Goal: Transaction & Acquisition: Purchase product/service

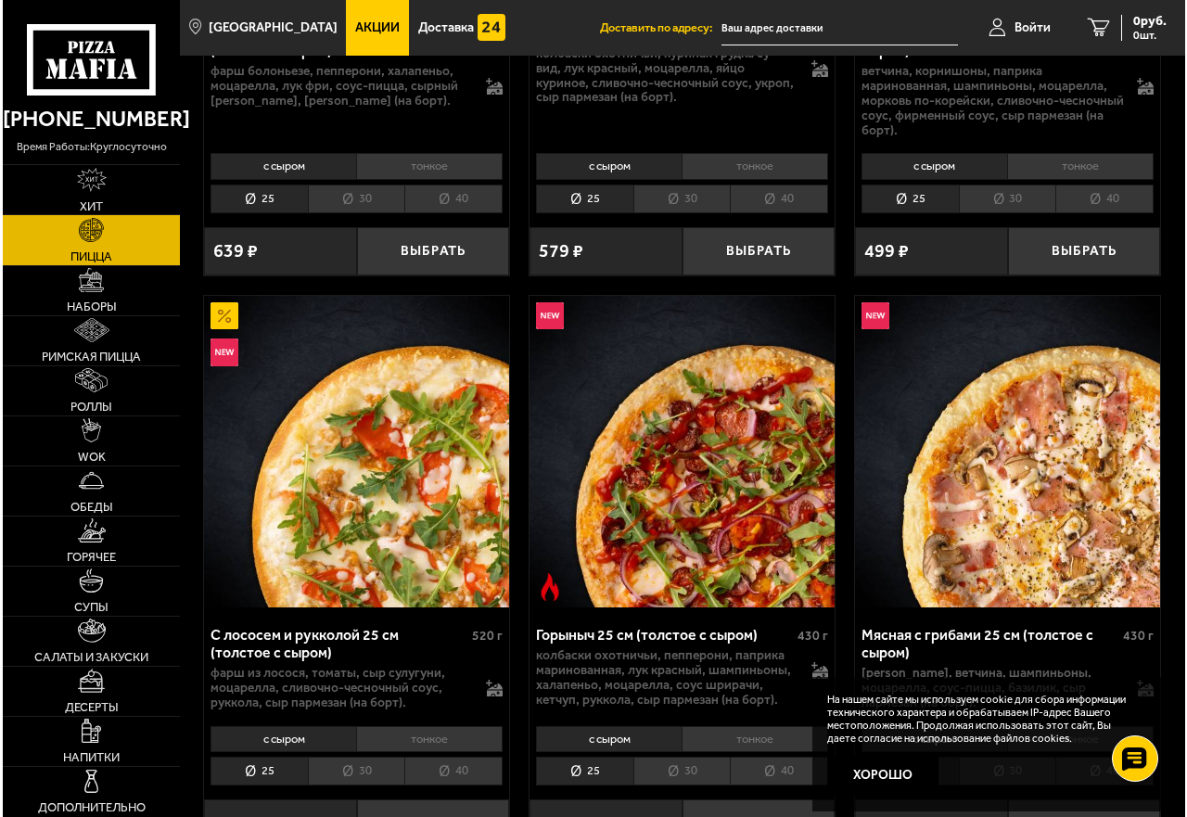
scroll to position [649, 0]
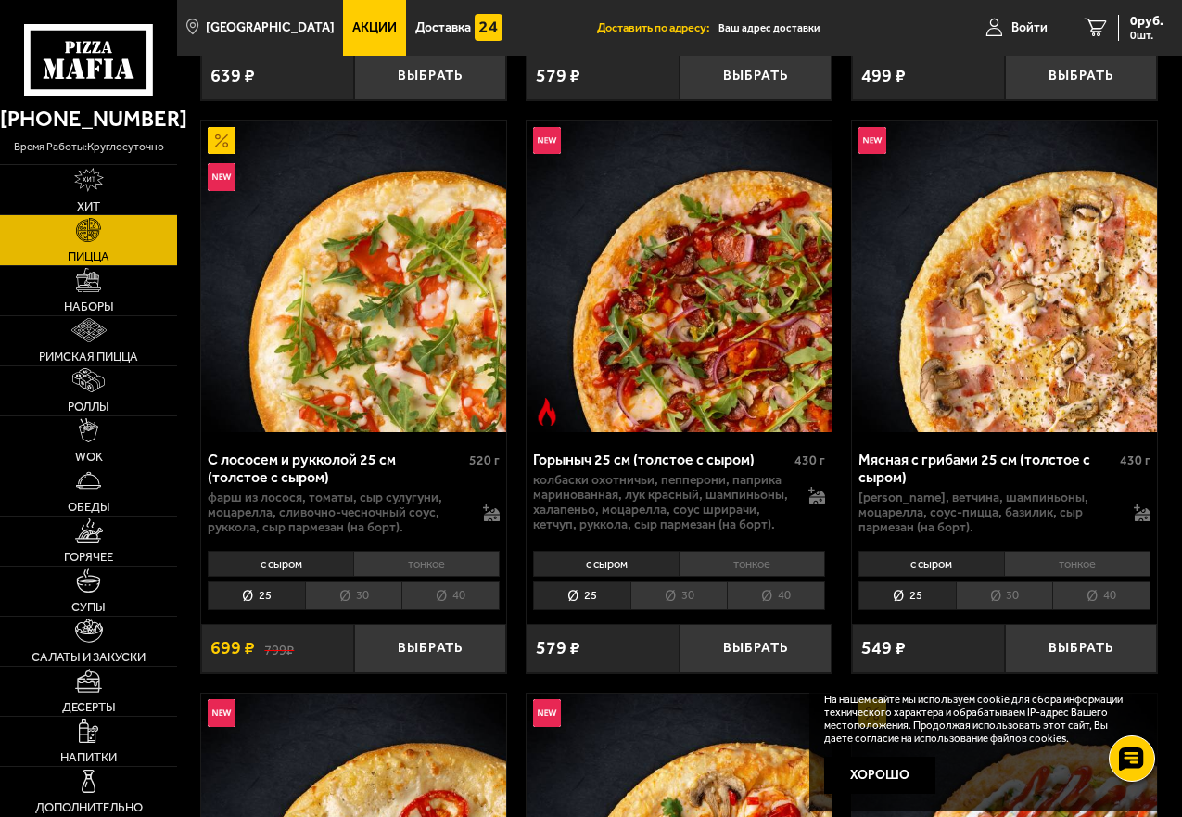
click at [772, 597] on li "40" at bounding box center [776, 595] width 98 height 29
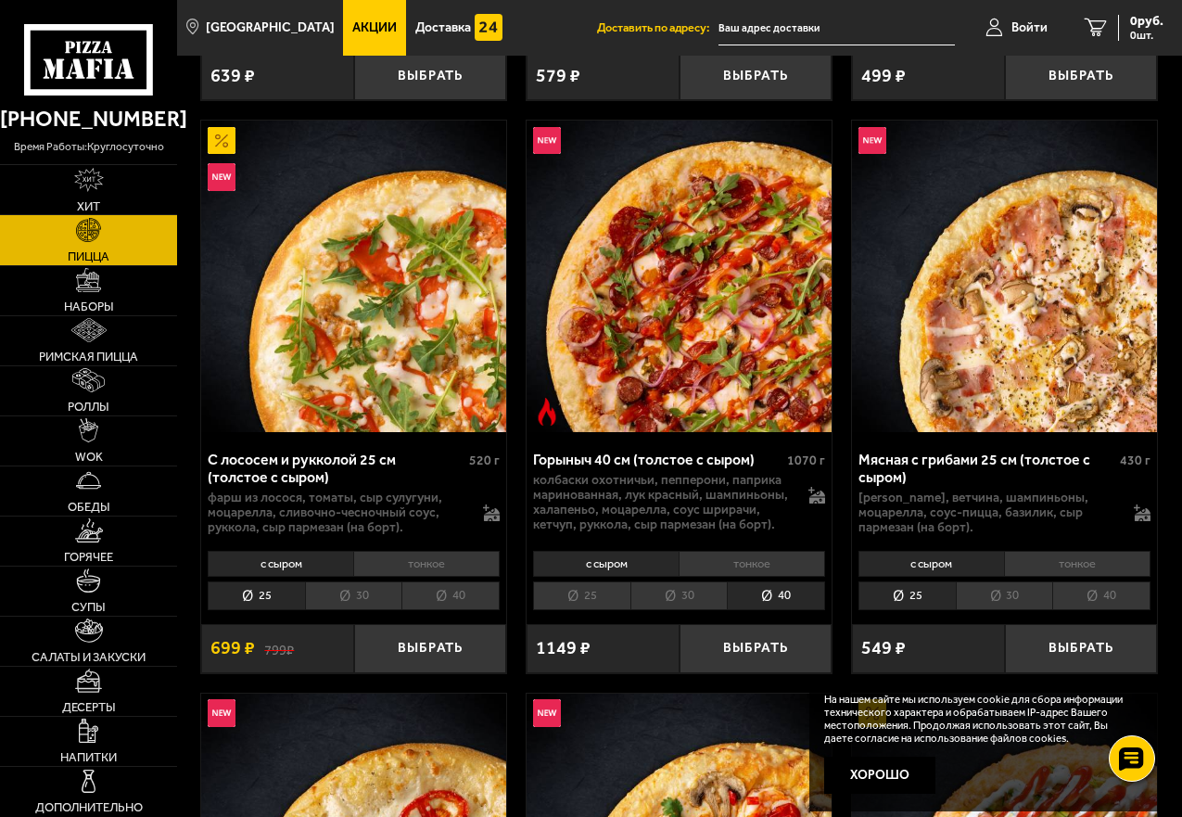
click at [699, 594] on li "30" at bounding box center [679, 595] width 97 height 29
click at [600, 588] on li "25" at bounding box center [581, 595] width 97 height 29
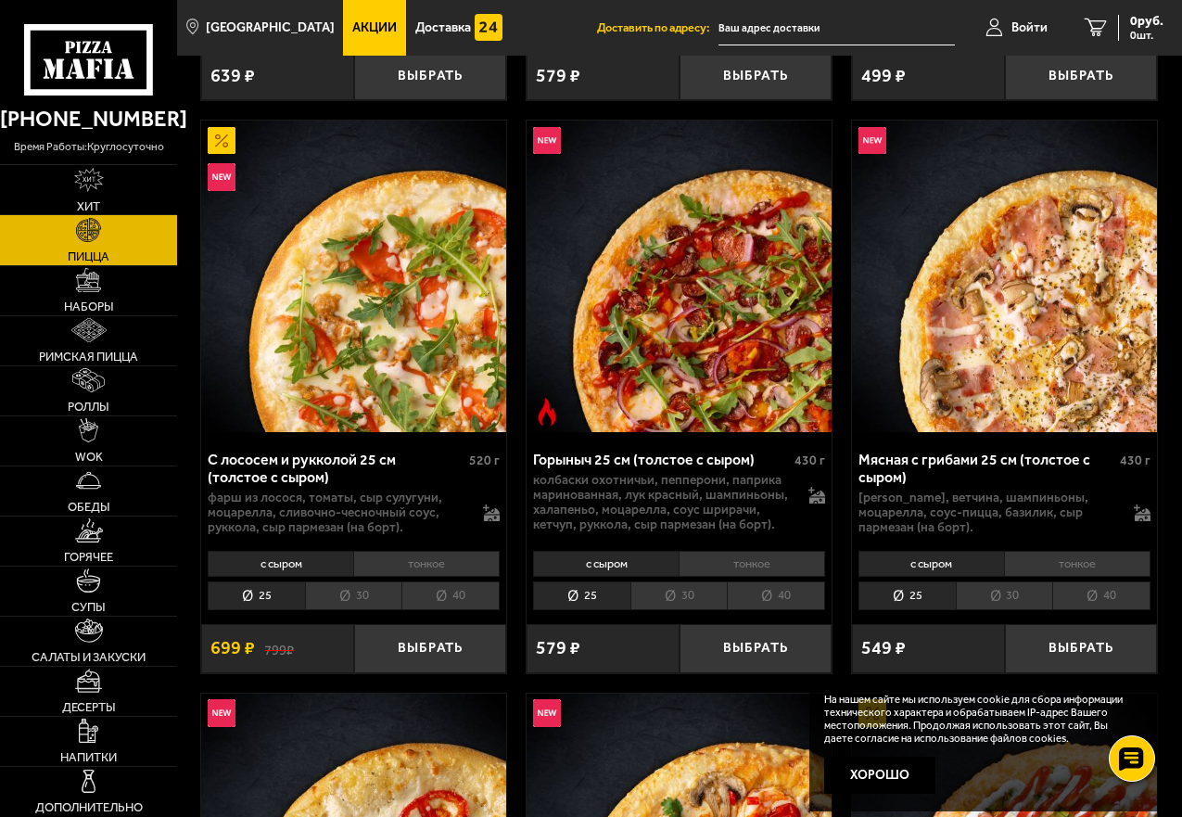
click at [603, 595] on li "25" at bounding box center [581, 595] width 97 height 29
click at [686, 601] on li "30" at bounding box center [679, 595] width 97 height 29
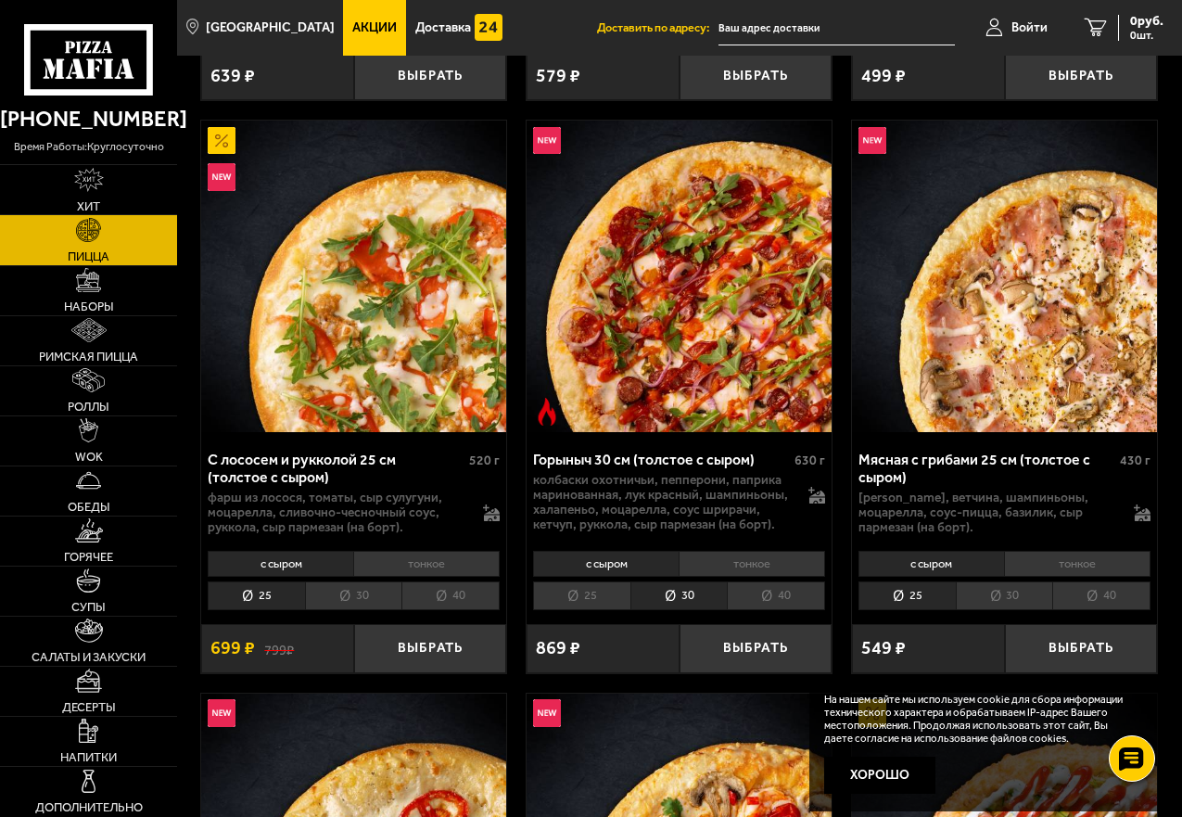
click at [775, 597] on li "40" at bounding box center [776, 595] width 98 height 29
click at [699, 594] on li "30" at bounding box center [679, 595] width 97 height 29
click at [583, 593] on li "25" at bounding box center [581, 595] width 97 height 29
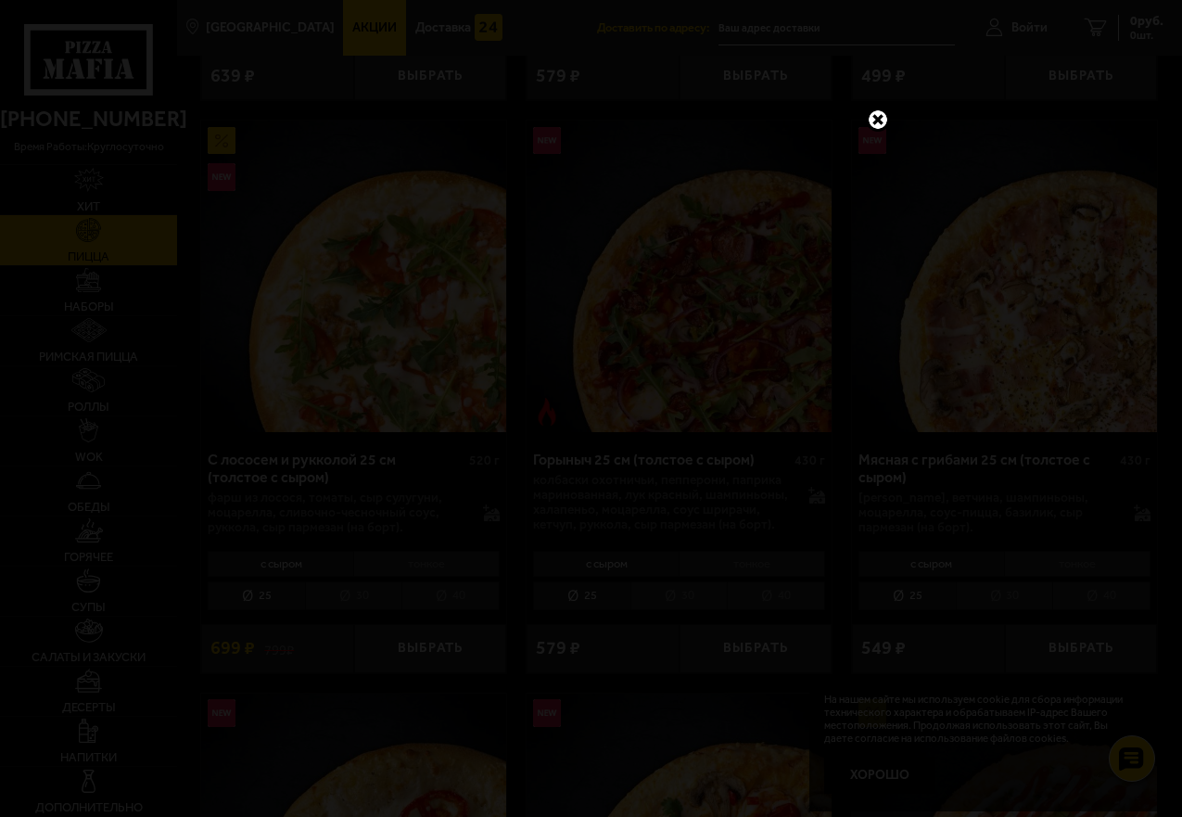
click at [879, 116] on link at bounding box center [878, 120] width 24 height 24
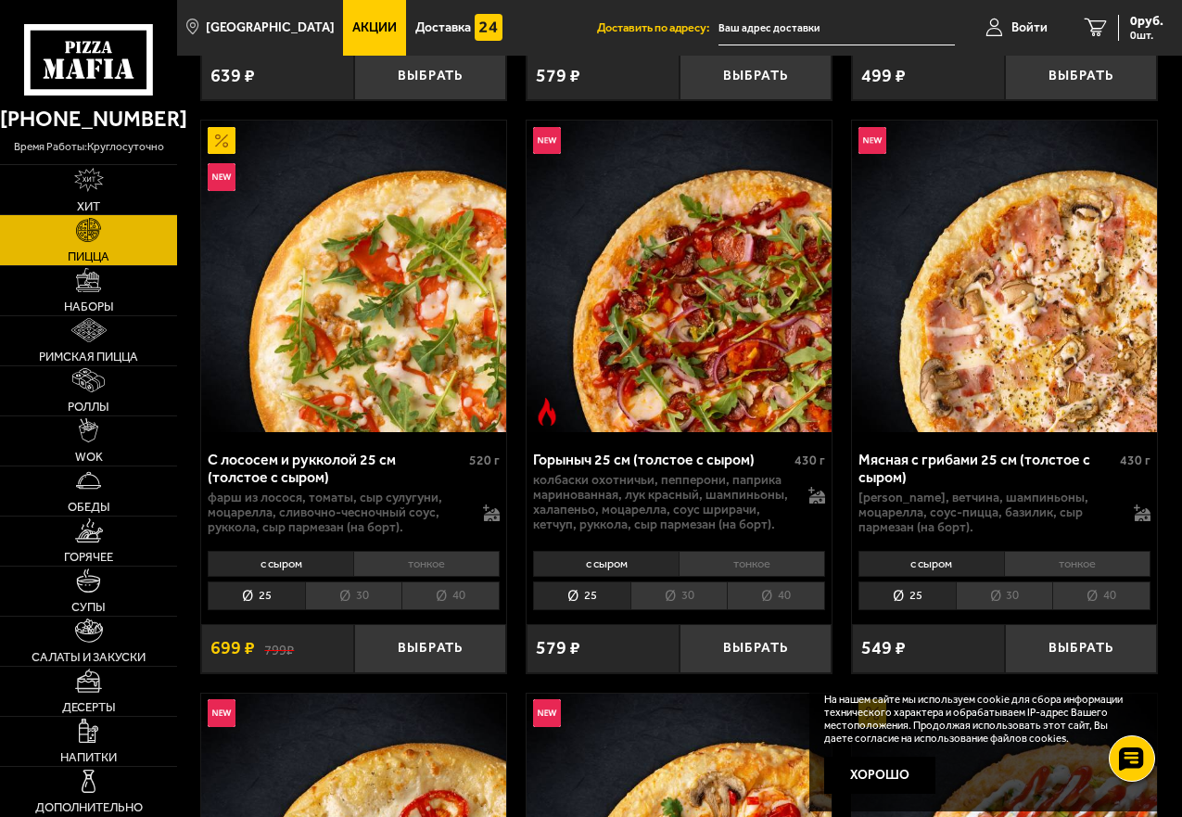
click at [787, 28] on input "text" at bounding box center [837, 28] width 236 height 34
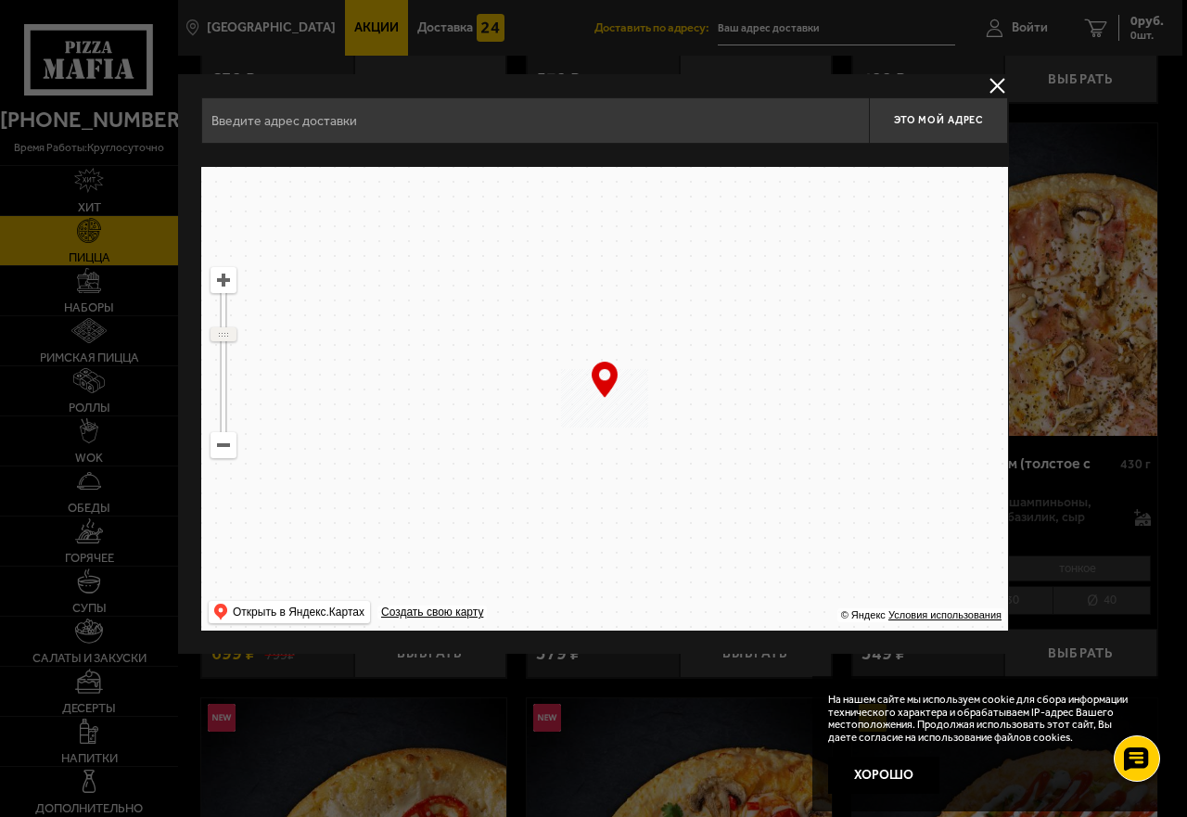
drag, startPoint x: 224, startPoint y: 304, endPoint x: 223, endPoint y: 334, distance: 29.7
click at [223, 334] on ymaps at bounding box center [223, 334] width 24 height 12
drag, startPoint x: 223, startPoint y: 332, endPoint x: 223, endPoint y: 351, distance: 19.5
click at [223, 351] on ymaps at bounding box center [223, 351] width 24 height 12
click at [227, 370] on ymaps at bounding box center [224, 362] width 26 height 191
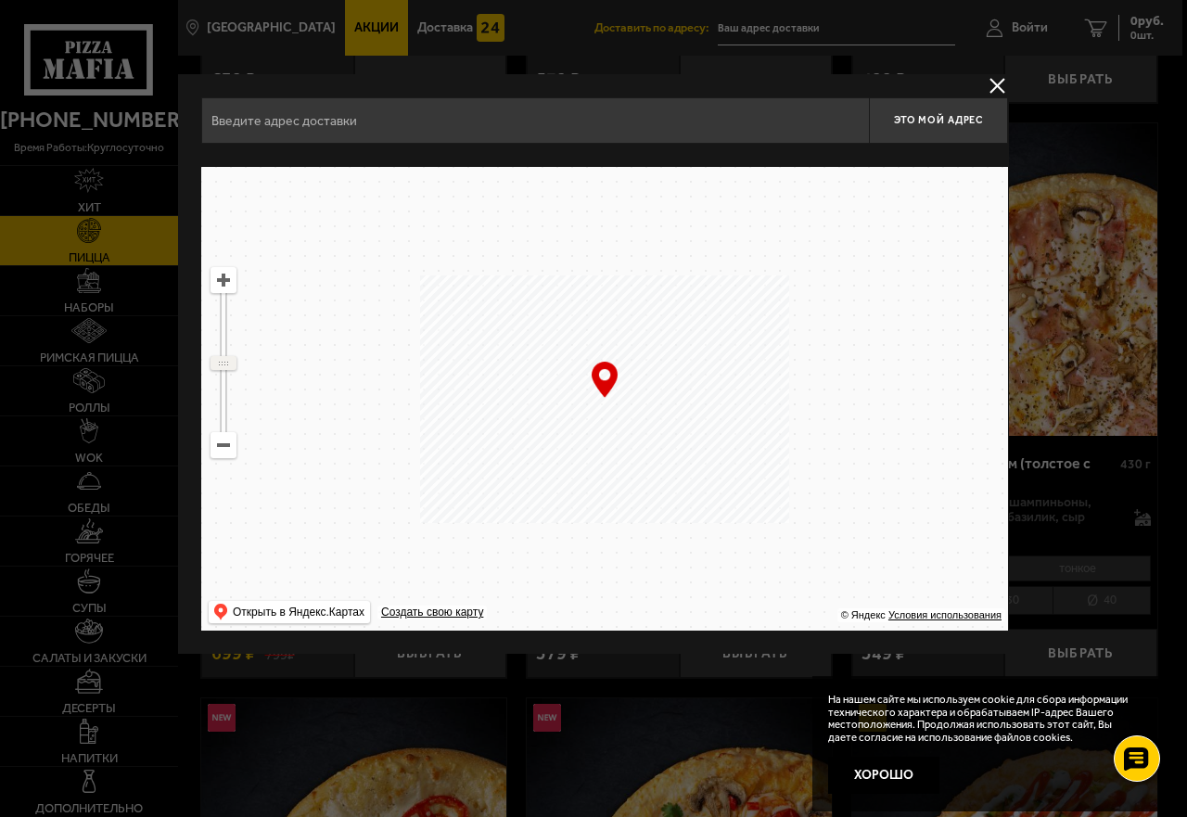
drag, startPoint x: 223, startPoint y: 351, endPoint x: 222, endPoint y: 363, distance: 12.2
click at [222, 363] on ymaps at bounding box center [223, 363] width 24 height 12
drag, startPoint x: 643, startPoint y: 497, endPoint x: 639, endPoint y: 421, distance: 76.1
click at [619, 415] on ymaps at bounding box center [604, 399] width 807 height 464
drag, startPoint x: 655, startPoint y: 401, endPoint x: 530, endPoint y: 374, distance: 127.1
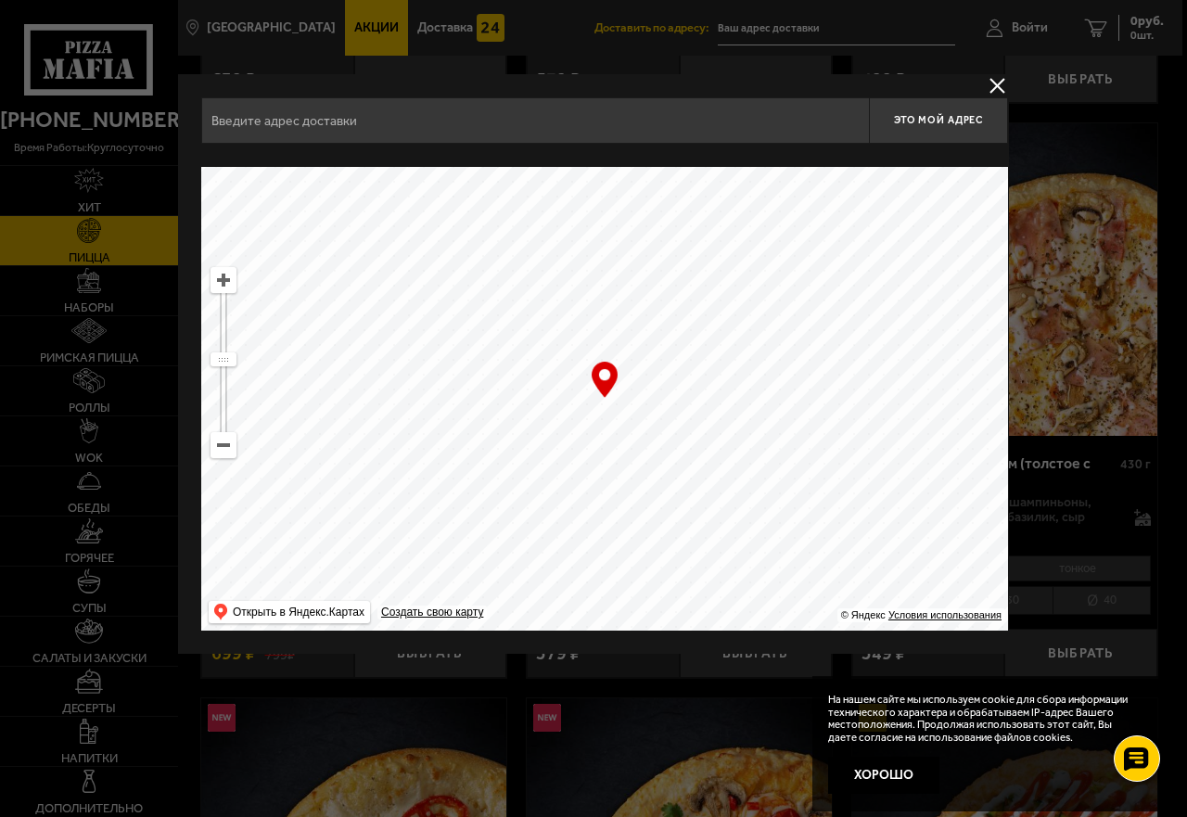
click at [606, 414] on ymaps at bounding box center [604, 399] width 807 height 464
click at [223, 277] on ymaps at bounding box center [223, 280] width 24 height 24
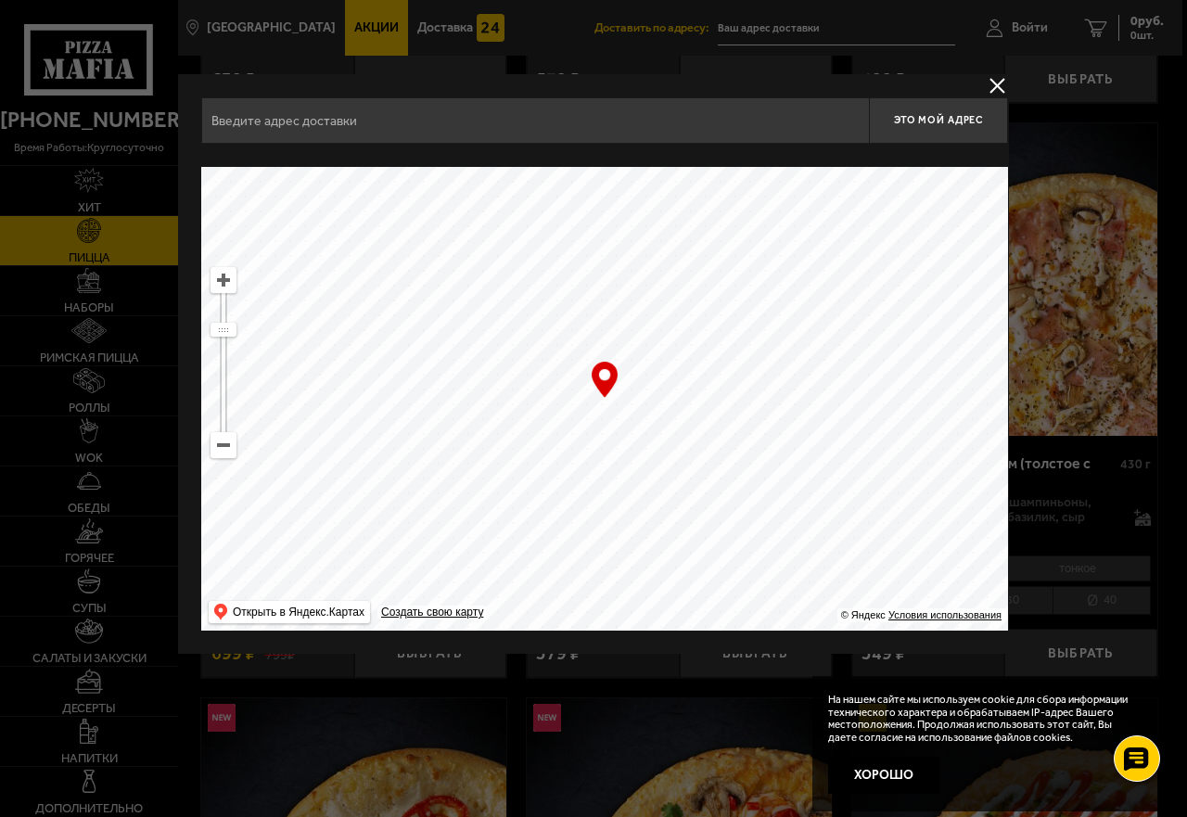
drag, startPoint x: 402, startPoint y: 323, endPoint x: 644, endPoint y: 543, distance: 326.9
click at [643, 564] on ymaps at bounding box center [604, 399] width 807 height 464
drag, startPoint x: 652, startPoint y: 325, endPoint x: 683, endPoint y: 441, distance: 119.9
click at [683, 441] on ymaps at bounding box center [604, 399] width 807 height 464
click at [227, 281] on ymaps at bounding box center [223, 280] width 24 height 24
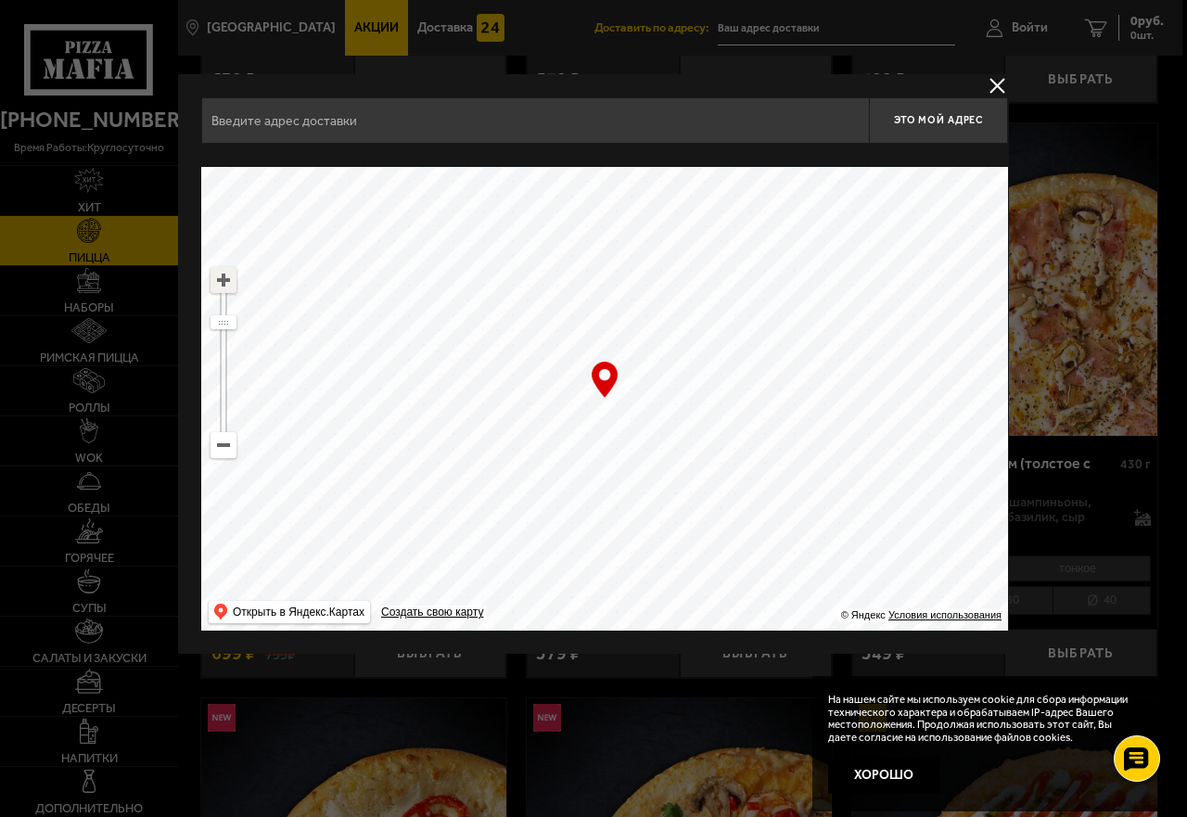
click at [227, 281] on ymaps at bounding box center [223, 280] width 24 height 24
drag, startPoint x: 683, startPoint y: 338, endPoint x: 655, endPoint y: 397, distance: 64.7
click at [655, 397] on ymaps at bounding box center [604, 399] width 807 height 464
type input "[STREET_ADDRESS]"
drag, startPoint x: 658, startPoint y: 394, endPoint x: 655, endPoint y: 412, distance: 18.0
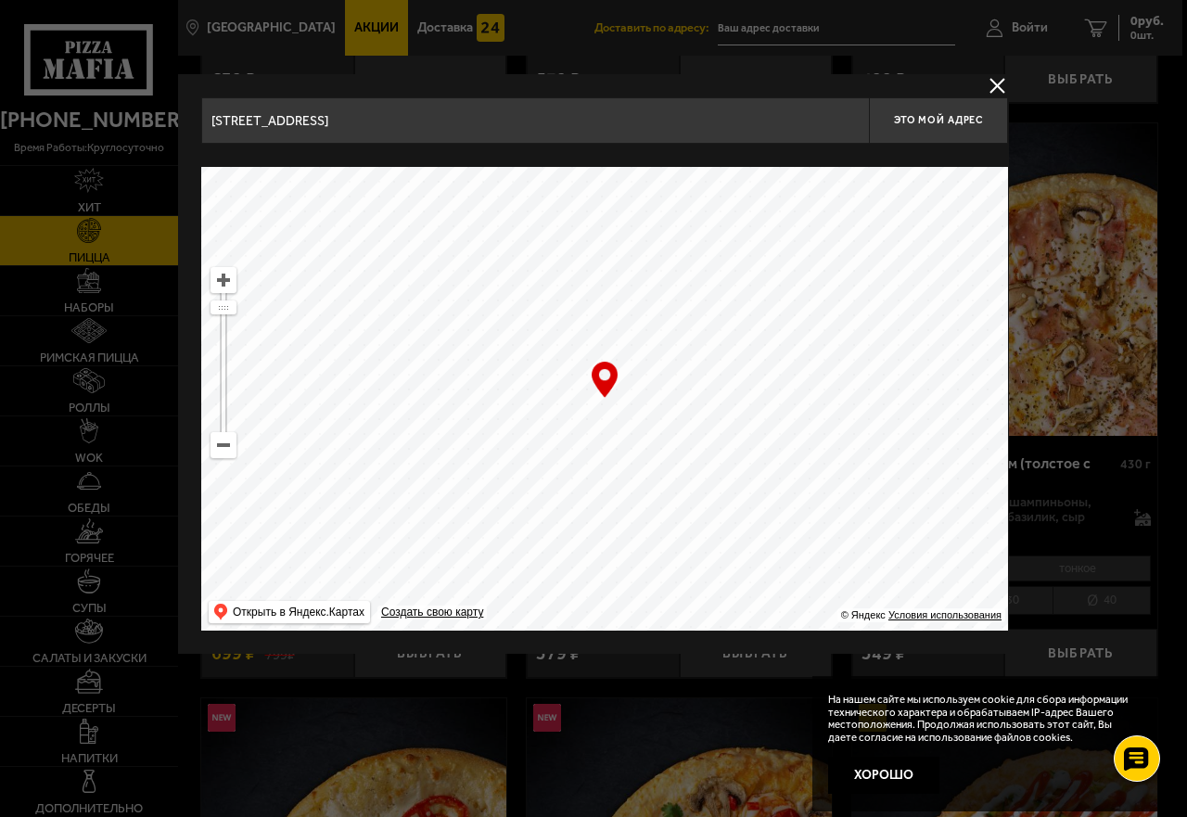
click at [655, 412] on ymaps at bounding box center [604, 399] width 807 height 464
click at [604, 374] on div "… © Яндекс Условия использования Открыть в Яндекс.Картах Создать свою карту" at bounding box center [604, 399] width 807 height 464
click at [612, 406] on ymaps at bounding box center [604, 399] width 807 height 464
click at [952, 121] on span "Это мой адрес" at bounding box center [938, 120] width 89 height 12
